Goal: Information Seeking & Learning: Learn about a topic

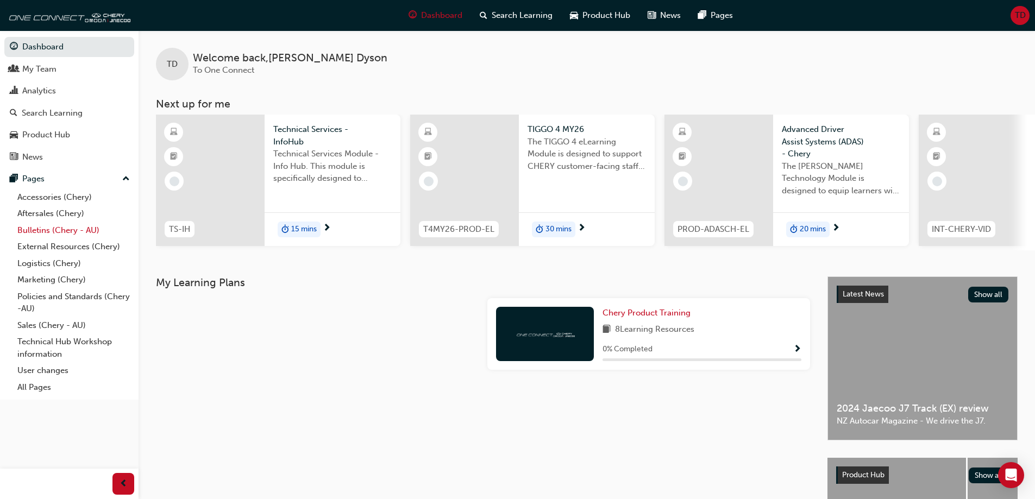
click at [43, 230] on link "Bulletins (Chery - AU)" at bounding box center [73, 230] width 121 height 17
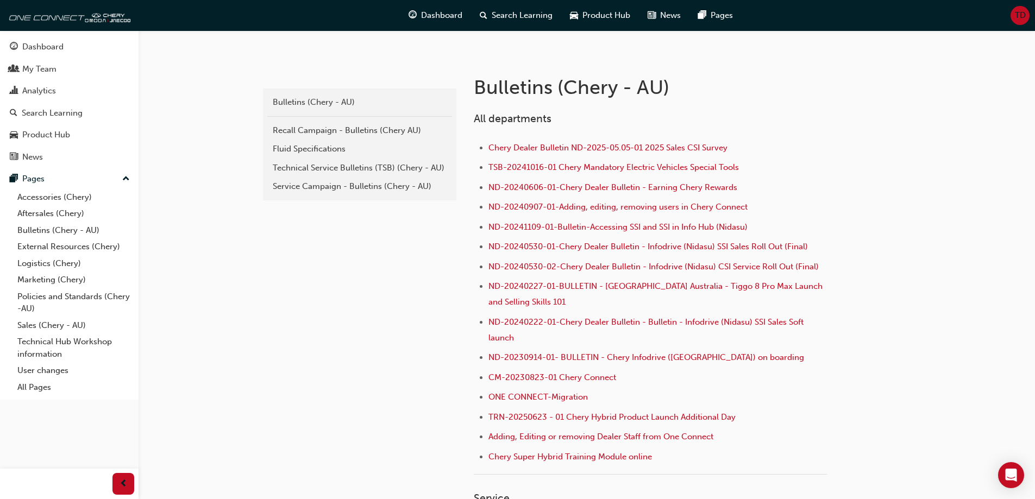
scroll to position [217, 0]
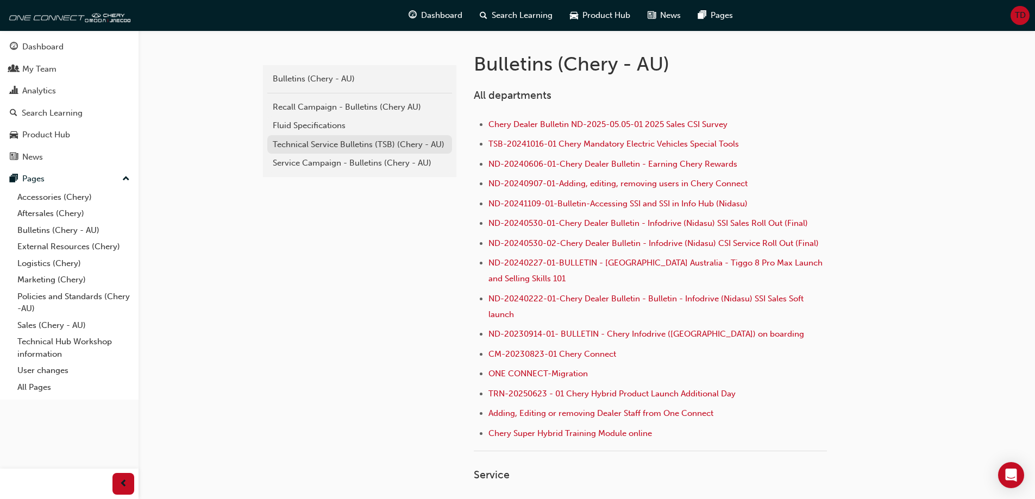
click at [347, 147] on div "Technical Service Bulletins (TSB) (Chery - AU)" at bounding box center [360, 145] width 174 height 12
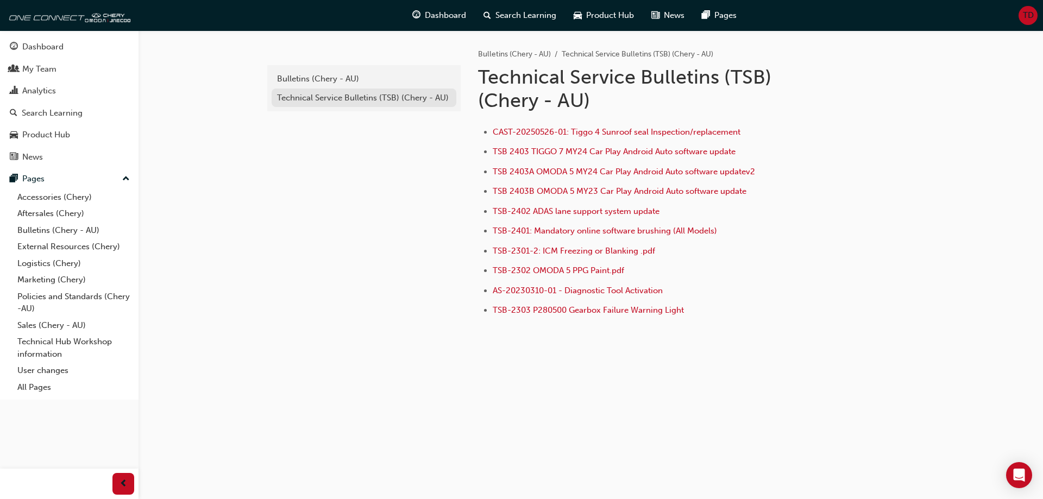
click at [356, 96] on div "Technical Service Bulletins (TSB) (Chery - AU)" at bounding box center [364, 98] width 174 height 12
click at [390, 94] on div "Technical Service Bulletins (TSB) (Chery - AU)" at bounding box center [364, 98] width 174 height 12
click at [322, 79] on div "Bulletins (Chery - AU)" at bounding box center [364, 79] width 174 height 12
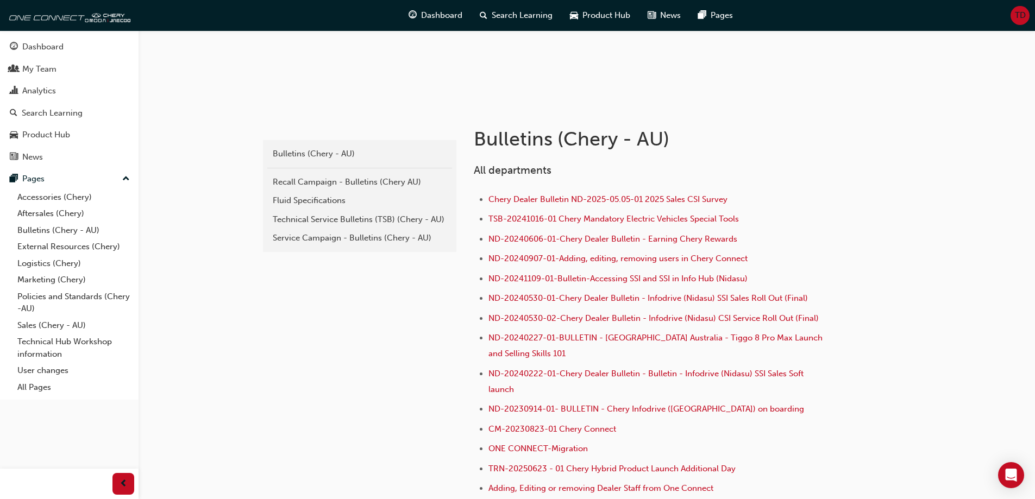
scroll to position [163, 0]
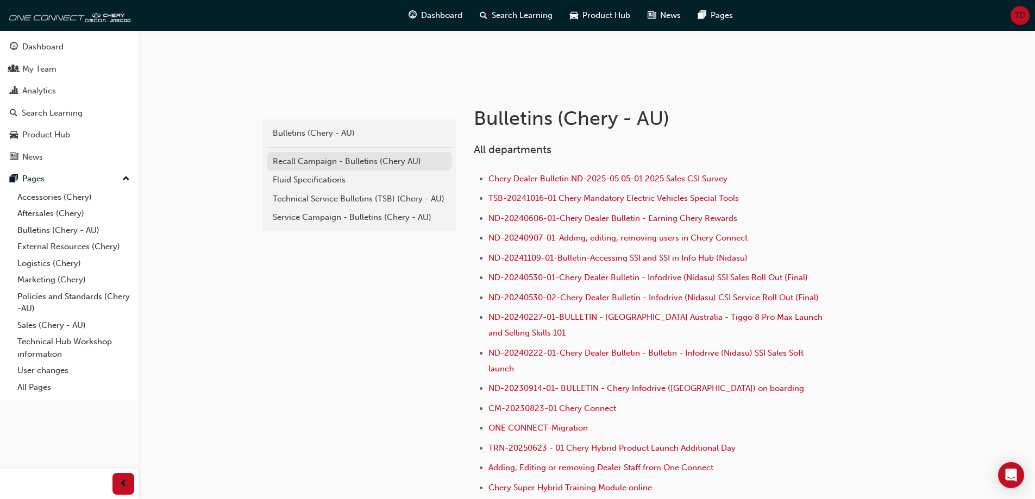
click at [318, 161] on div "Recall Campaign - Bulletins (Chery AU)" at bounding box center [360, 161] width 174 height 12
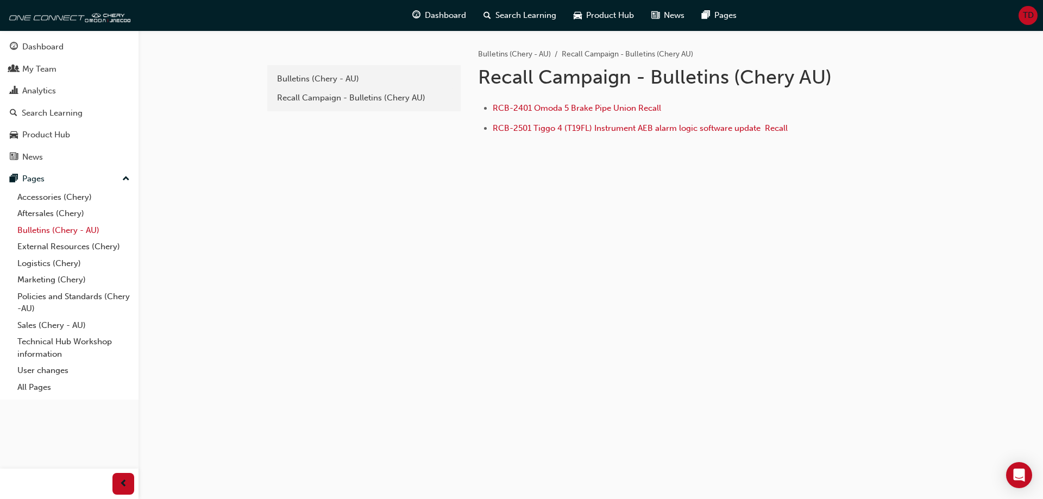
click at [57, 235] on link "Bulletins (Chery - AU)" at bounding box center [73, 230] width 121 height 17
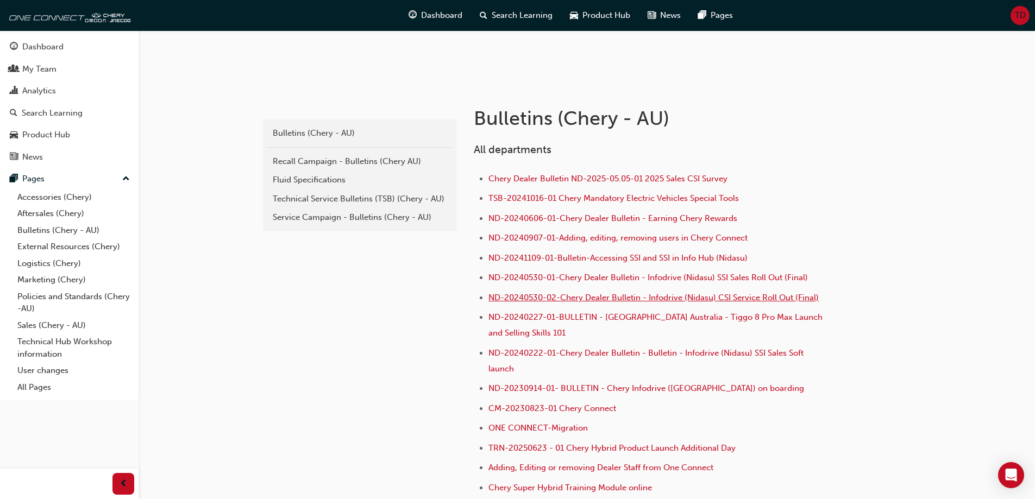
scroll to position [217, 0]
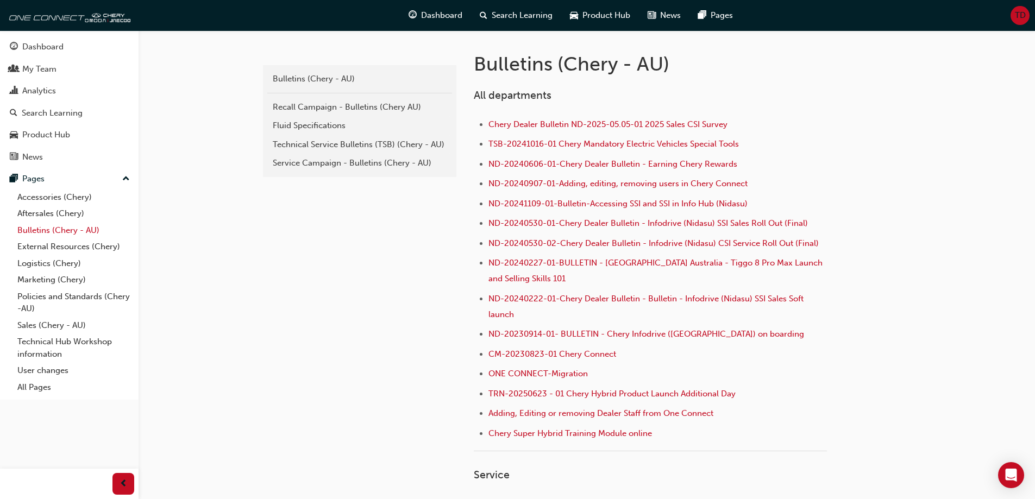
click at [59, 234] on link "Bulletins (Chery - AU)" at bounding box center [73, 230] width 121 height 17
click at [48, 216] on link "Aftersales (Chery)" at bounding box center [73, 213] width 121 height 17
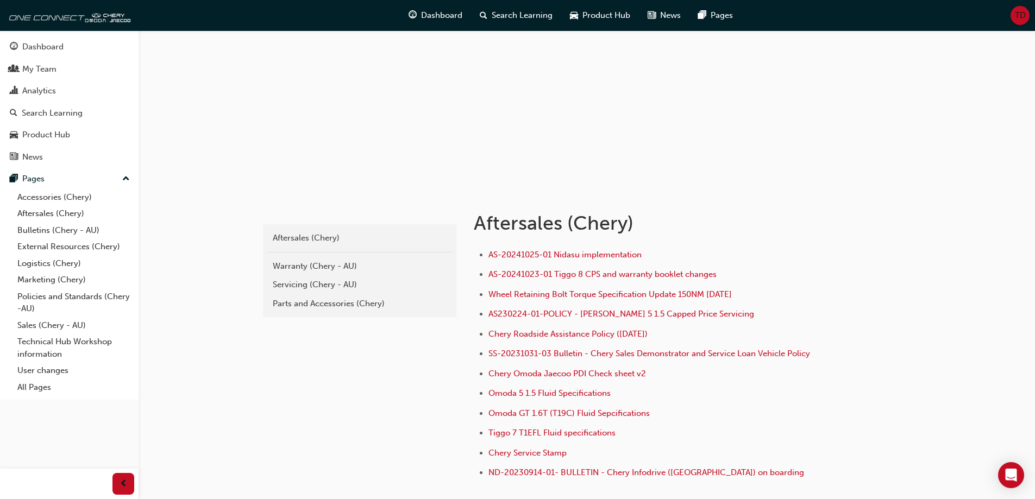
scroll to position [109, 0]
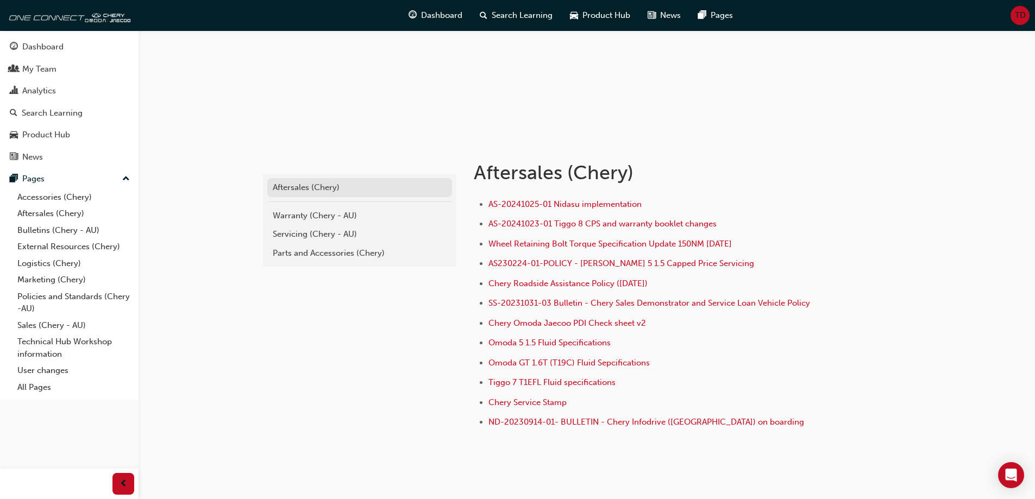
click at [300, 183] on div "Aftersales (Chery)" at bounding box center [360, 187] width 174 height 12
click at [343, 216] on div "Warranty (Chery - AU)" at bounding box center [360, 216] width 174 height 12
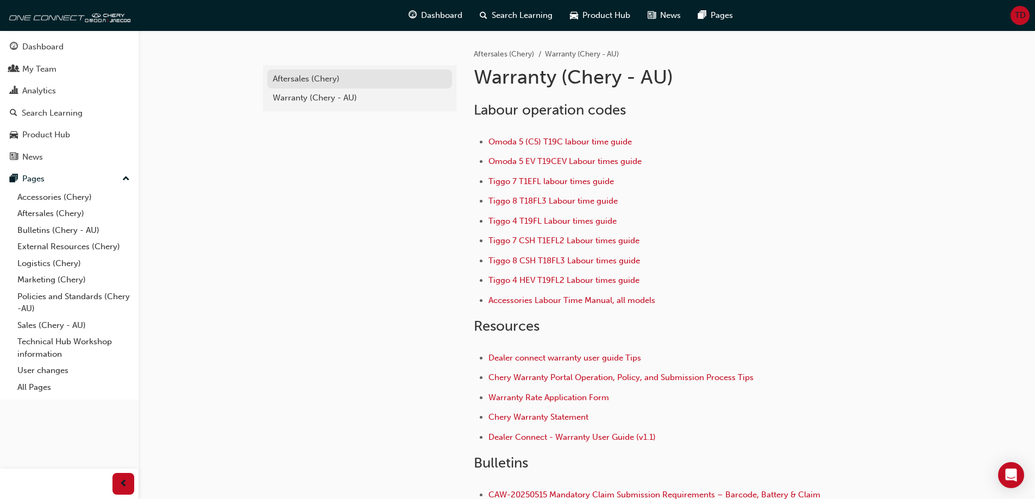
click at [310, 79] on div "Aftersales (Chery)" at bounding box center [360, 79] width 174 height 12
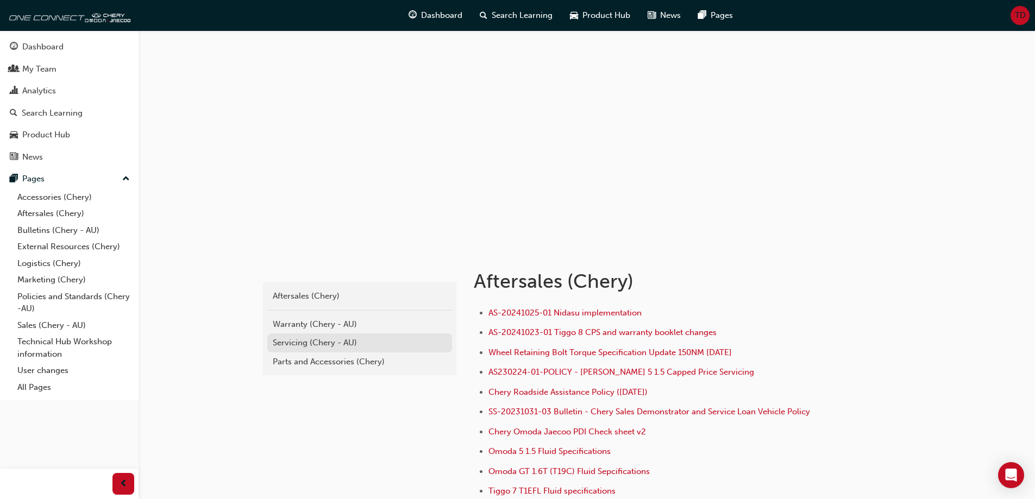
click at [322, 341] on div "Servicing (Chery - AU)" at bounding box center [360, 343] width 174 height 12
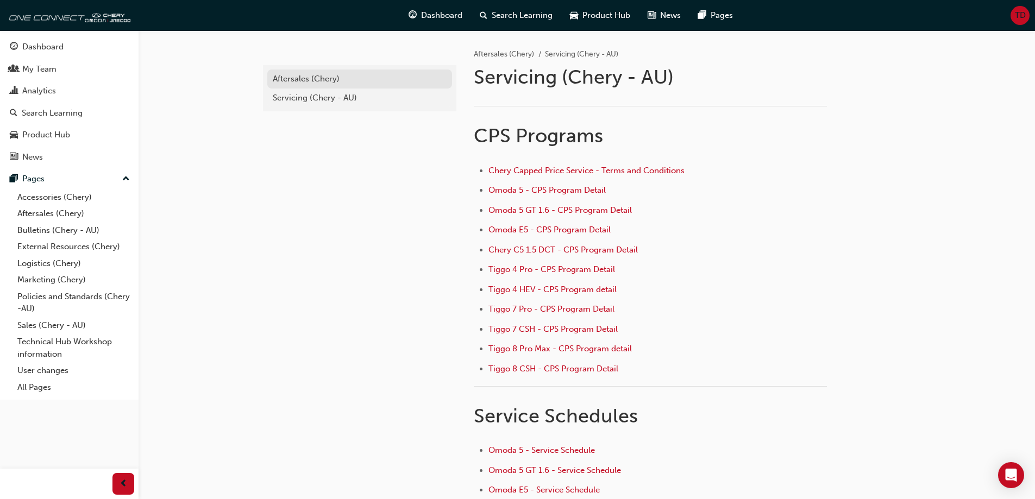
click at [297, 75] on div "Aftersales (Chery)" at bounding box center [360, 79] width 174 height 12
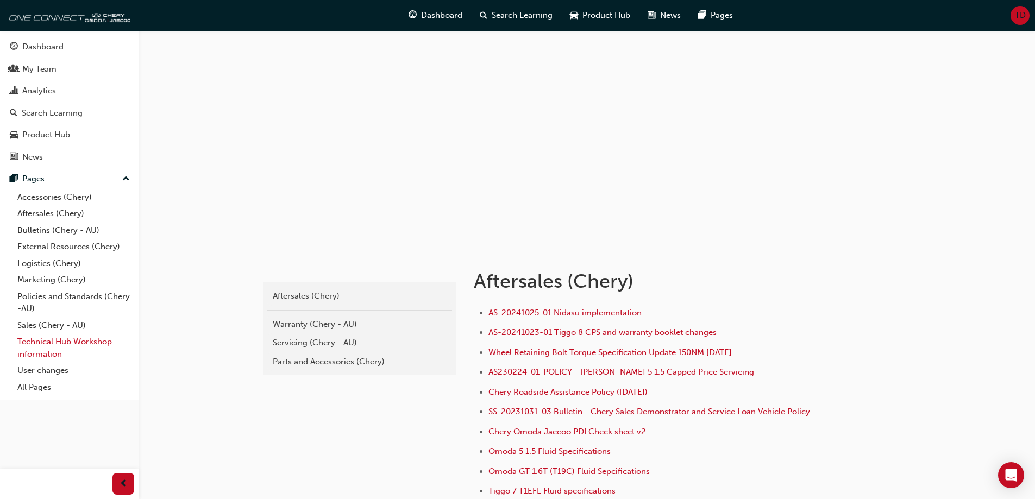
click at [53, 346] on link "Technical Hub Workshop information" at bounding box center [73, 348] width 121 height 29
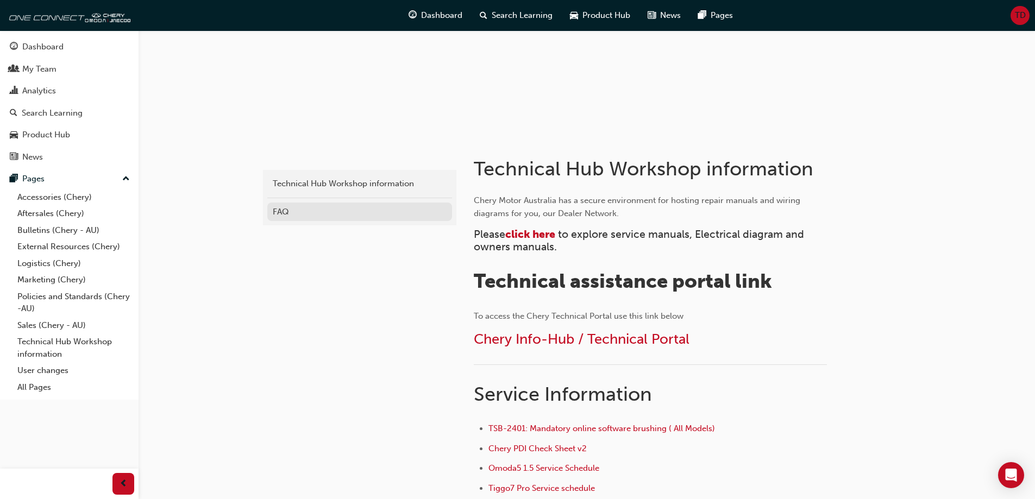
scroll to position [109, 0]
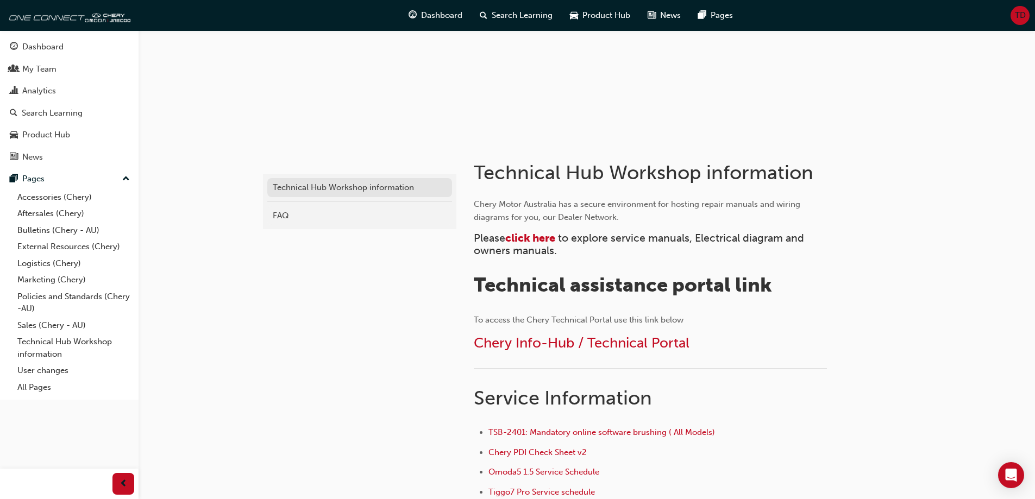
click at [313, 185] on div "Technical Hub Workshop information" at bounding box center [360, 187] width 174 height 12
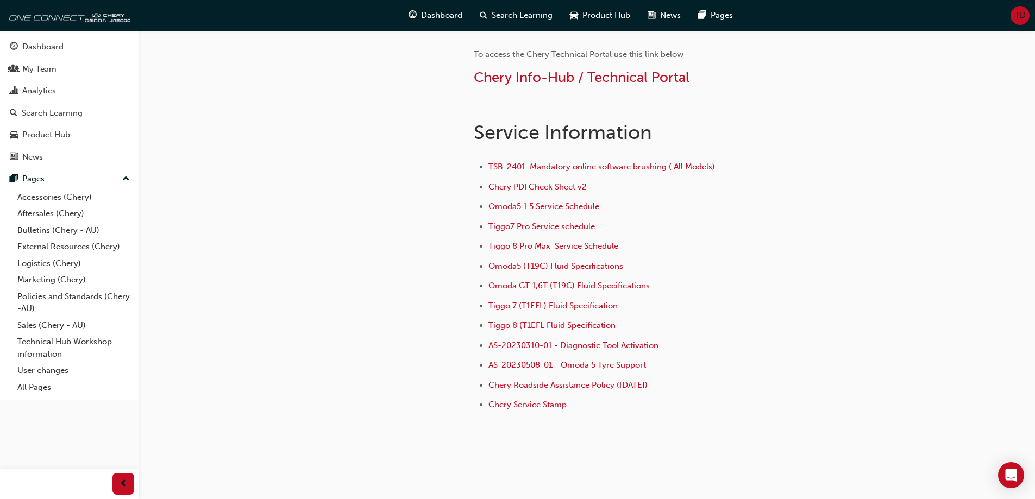
scroll to position [380, 0]
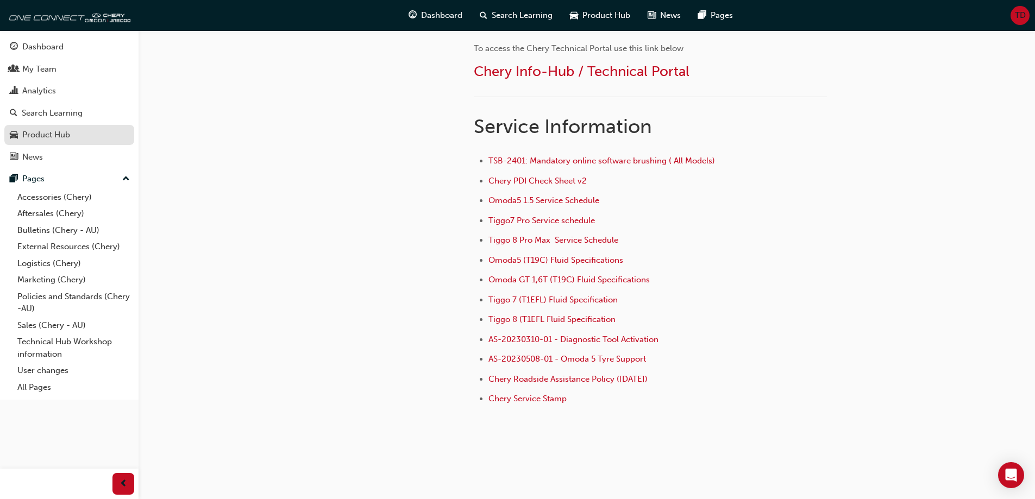
click at [78, 136] on div "Product Hub" at bounding box center [69, 135] width 119 height 14
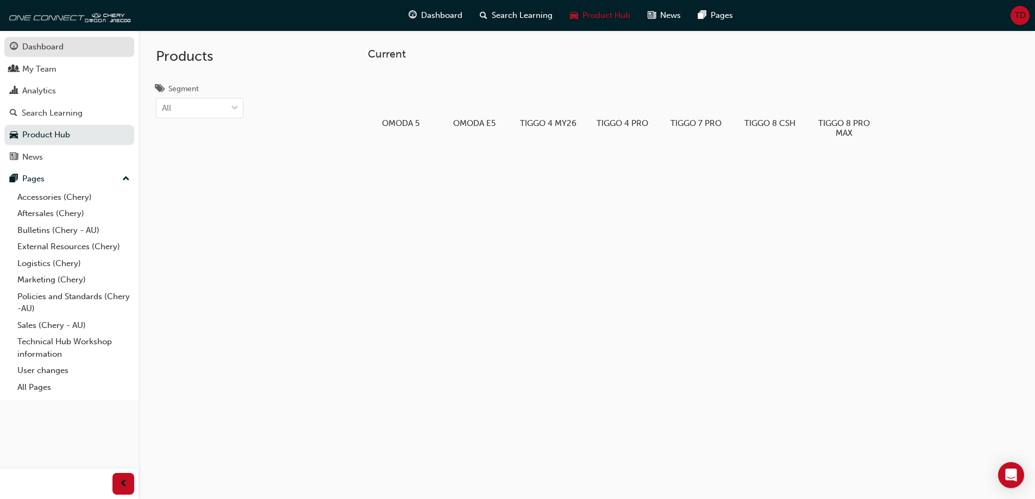
click at [118, 40] on link "Dashboard" at bounding box center [69, 47] width 130 height 20
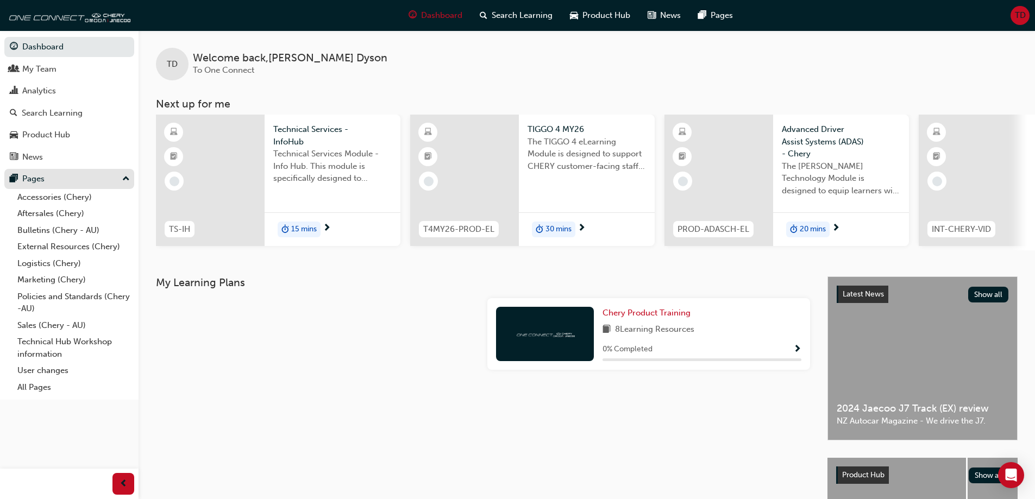
click at [93, 181] on div "Pages" at bounding box center [69, 179] width 119 height 14
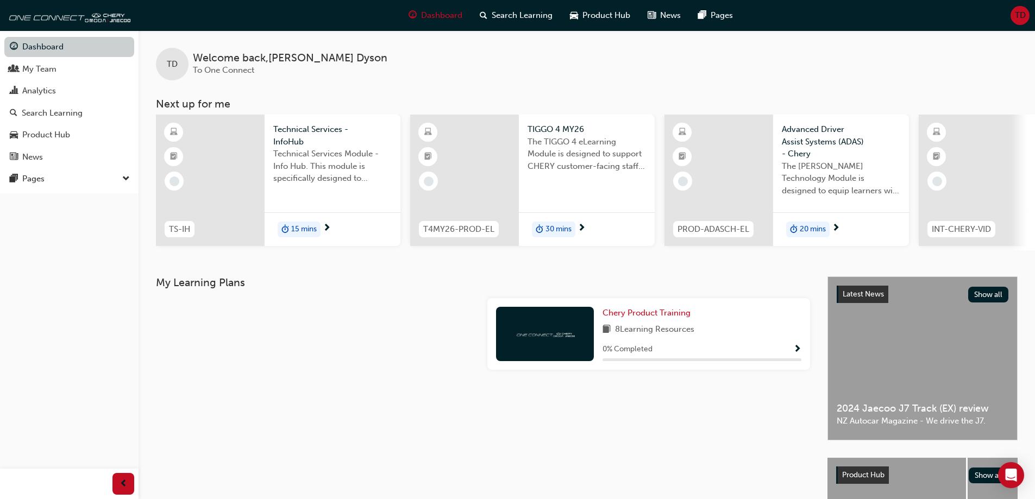
click at [40, 47] on link "Dashboard" at bounding box center [69, 47] width 130 height 20
click at [608, 11] on span "Product Hub" at bounding box center [606, 15] width 48 height 12
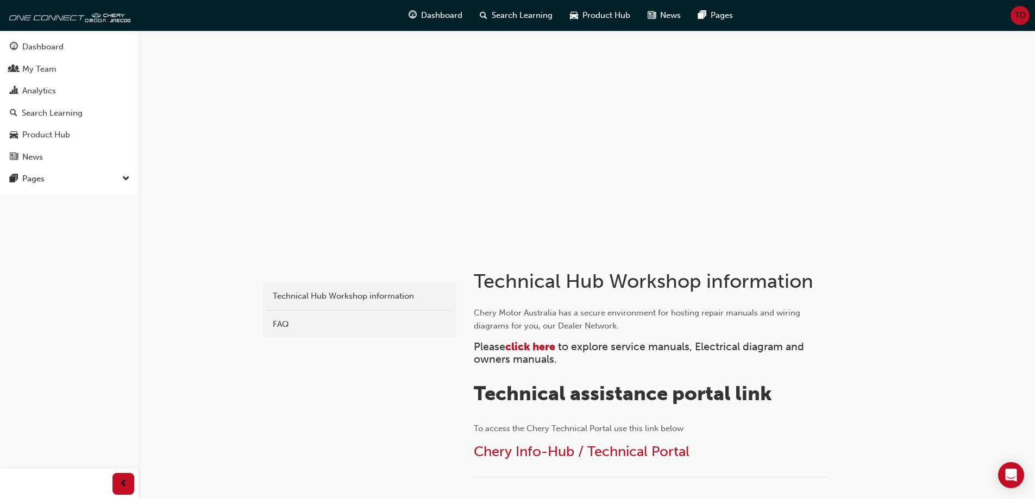
scroll to position [109, 0]
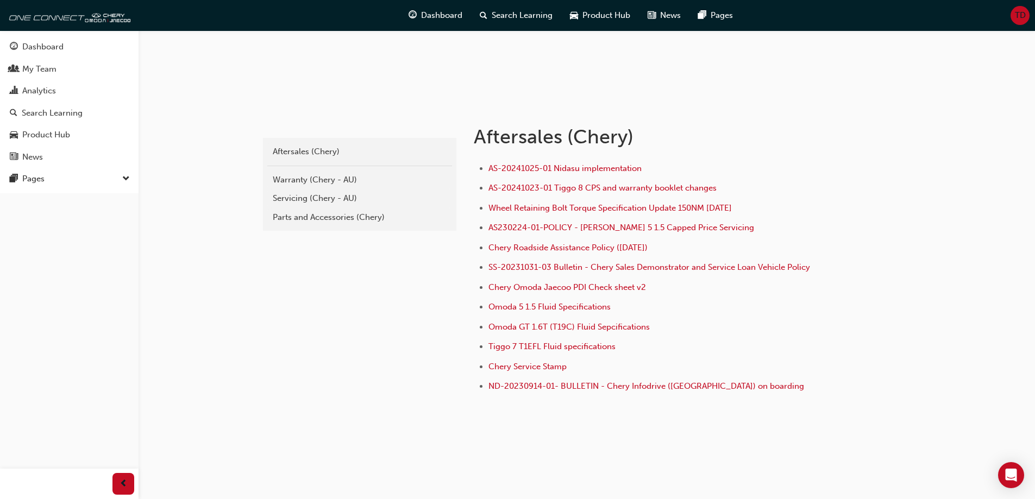
scroll to position [146, 0]
click at [70, 67] on div "My Team" at bounding box center [69, 69] width 119 height 14
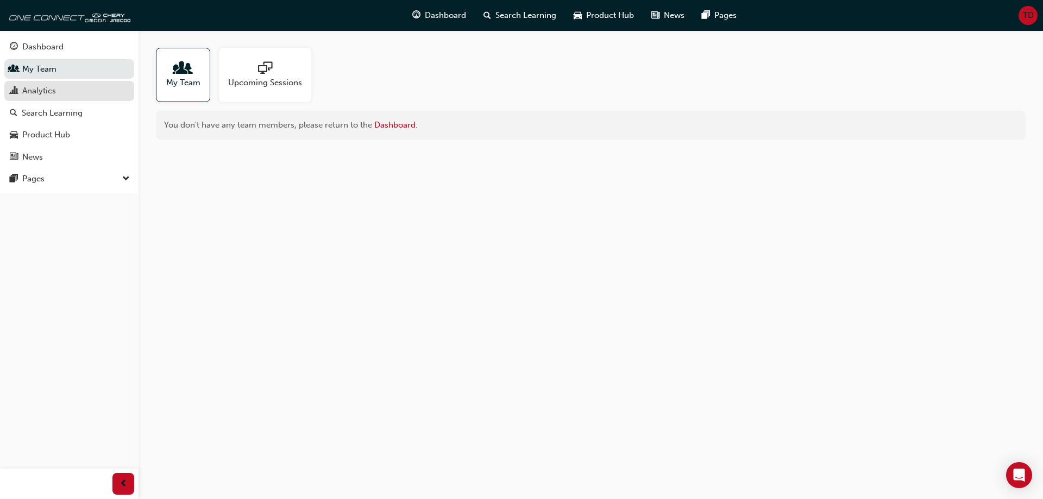
click at [67, 92] on div "Analytics" at bounding box center [69, 91] width 119 height 14
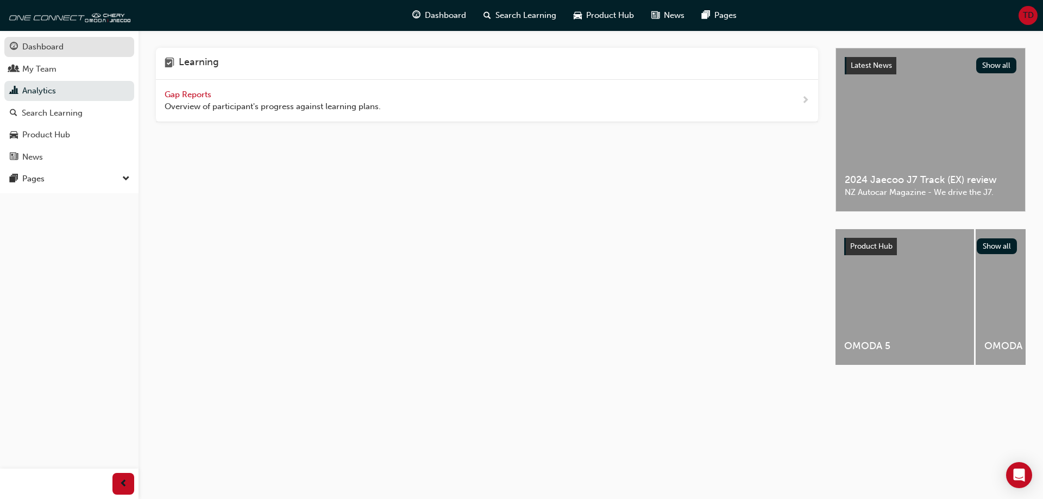
click at [43, 39] on link "Dashboard" at bounding box center [69, 47] width 130 height 20
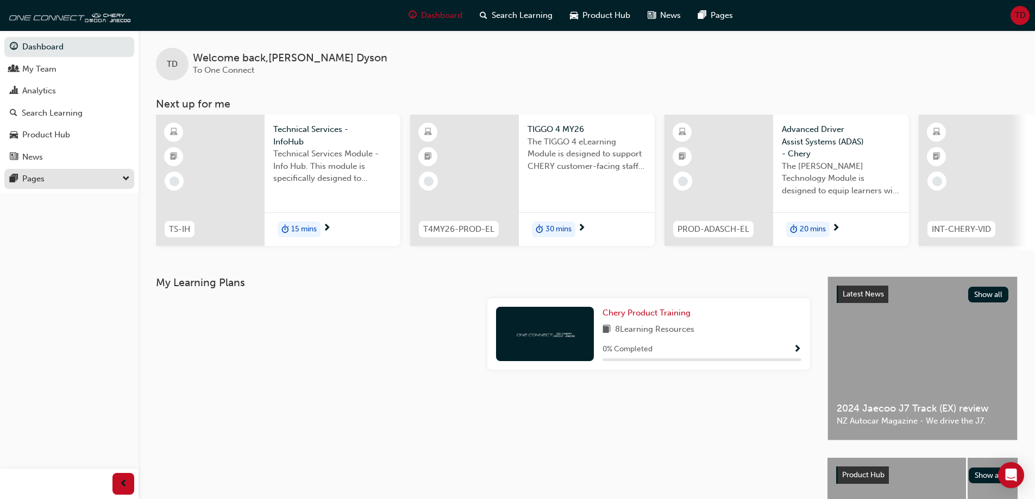
click at [75, 171] on button "Pages" at bounding box center [69, 179] width 130 height 20
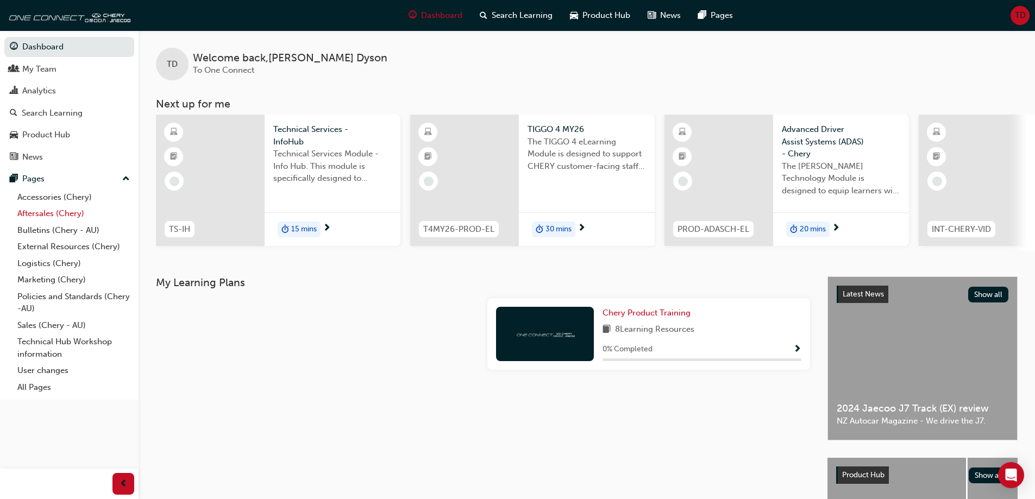
click at [48, 216] on link "Aftersales (Chery)" at bounding box center [73, 213] width 121 height 17
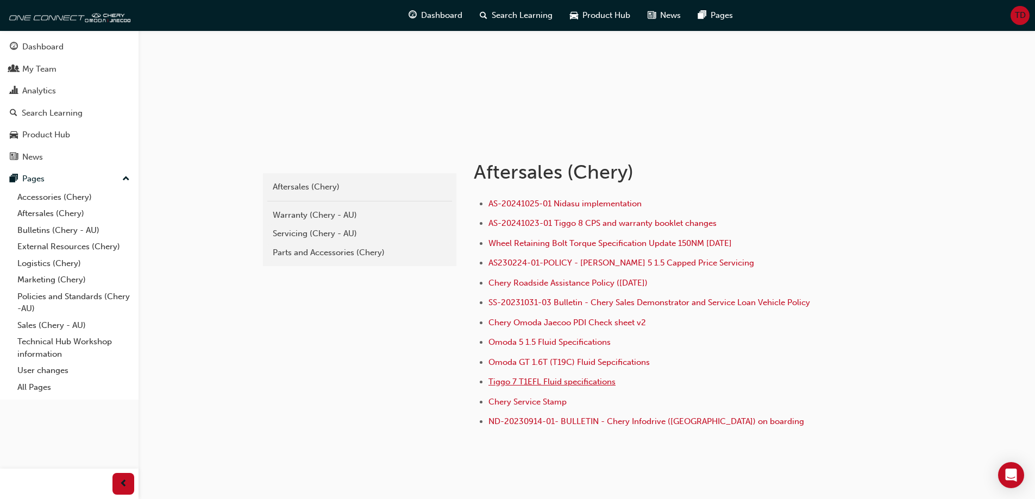
scroll to position [146, 0]
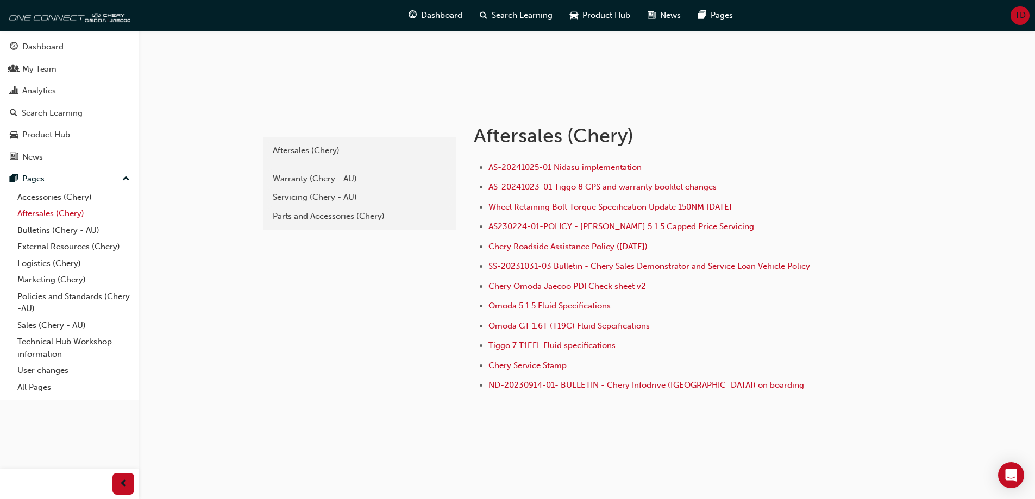
click at [47, 216] on link "Aftersales (Chery)" at bounding box center [73, 213] width 121 height 17
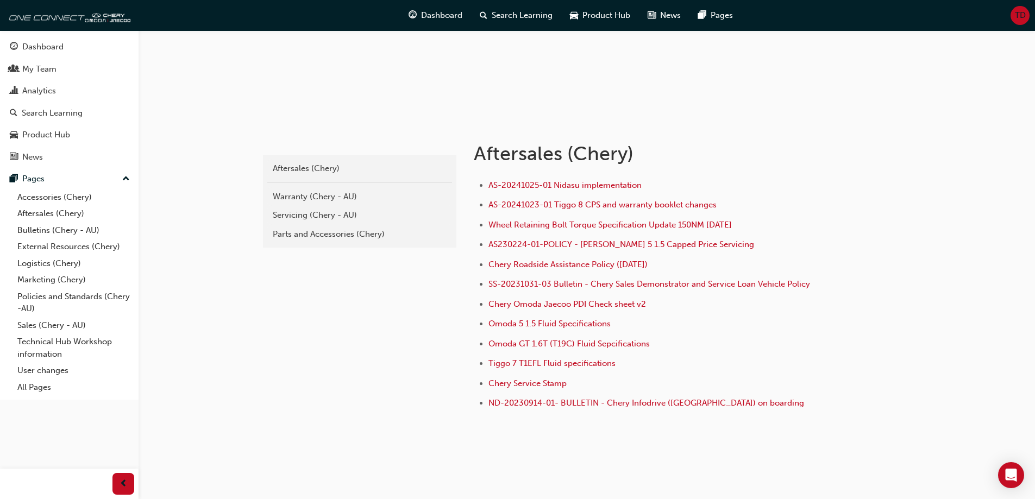
scroll to position [146, 0]
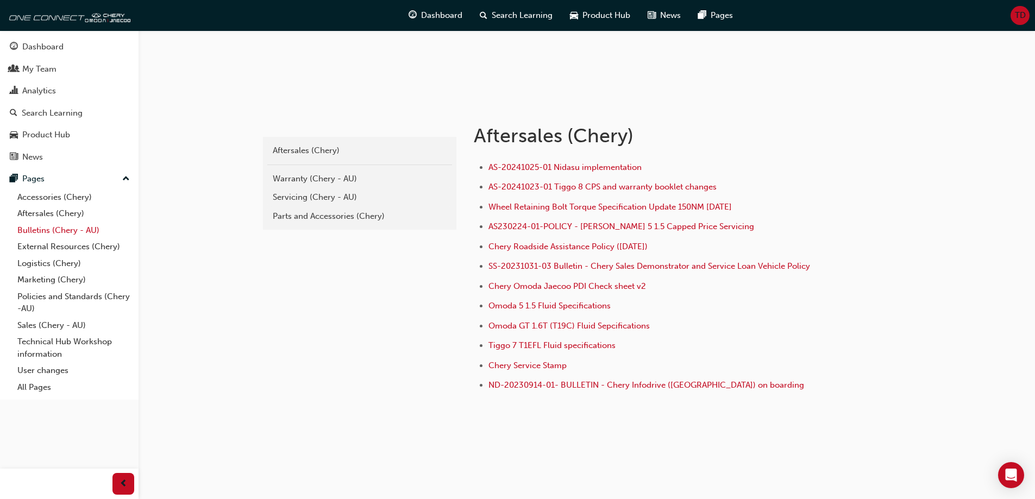
click at [83, 228] on link "Bulletins (Chery - AU)" at bounding box center [73, 230] width 121 height 17
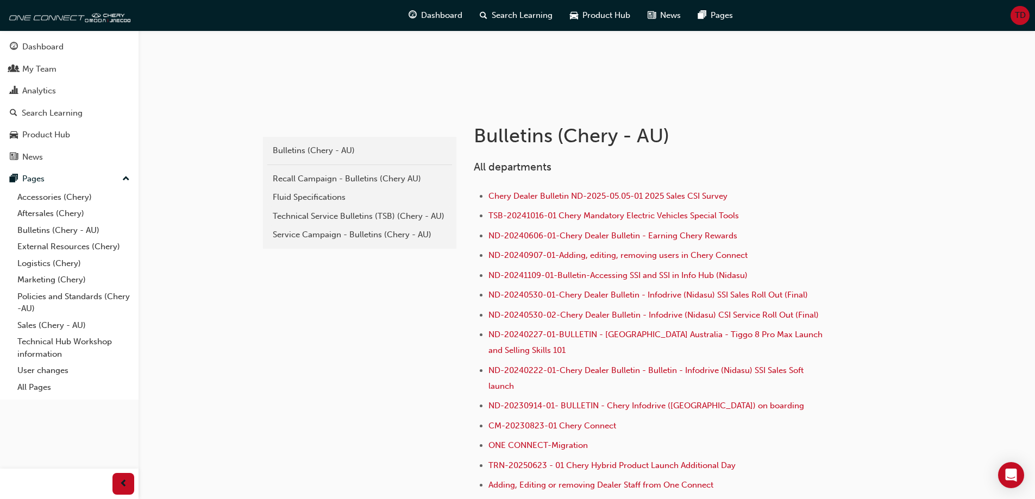
scroll to position [200, 0]
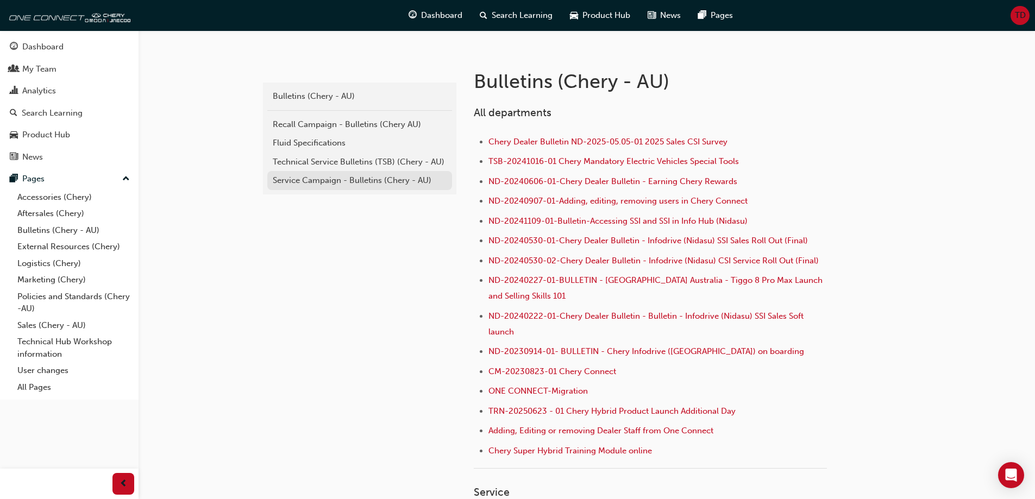
click at [337, 176] on div "Service Campaign - Bulletins (Chery - AU)" at bounding box center [360, 180] width 174 height 12
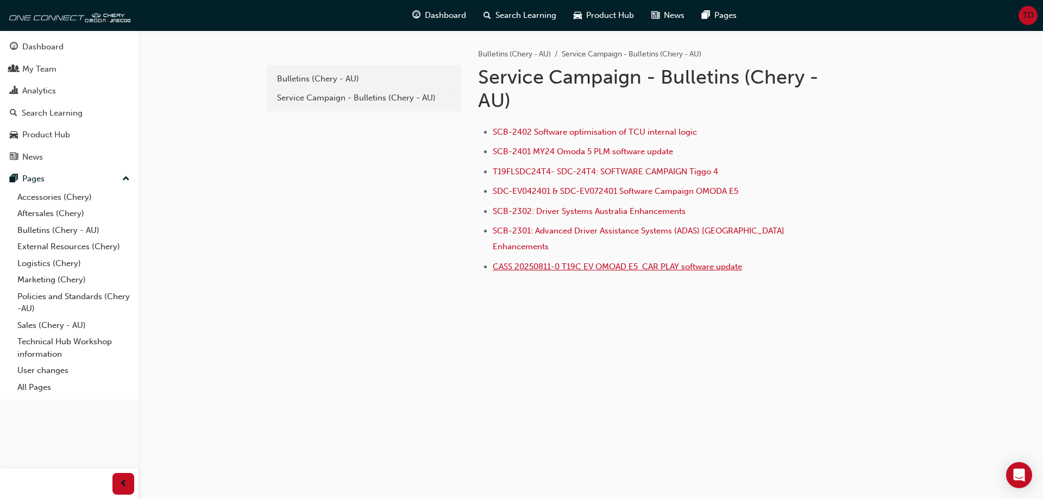
click at [546, 262] on span "CASS 20250811-0 T19C EV OMOAD E5 CAR PLAY software update" at bounding box center [617, 267] width 249 height 10
